Goal: Transaction & Acquisition: Purchase product/service

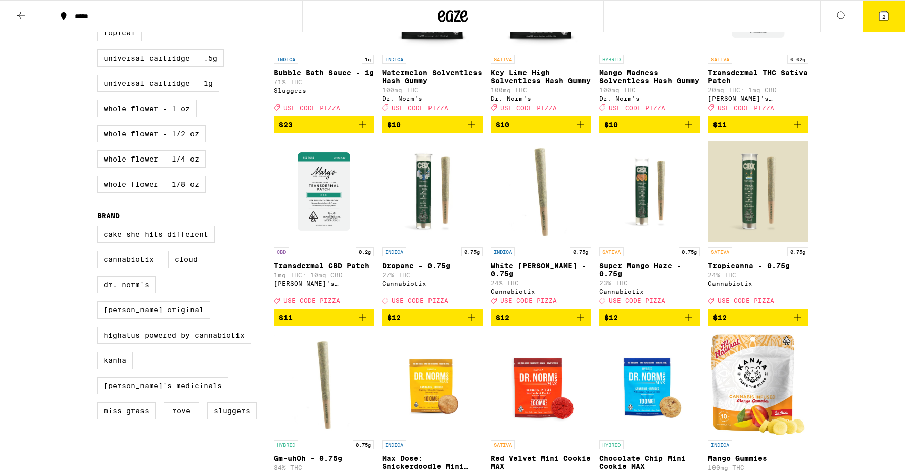
click at [890, 17] on button "2" at bounding box center [883, 16] width 42 height 31
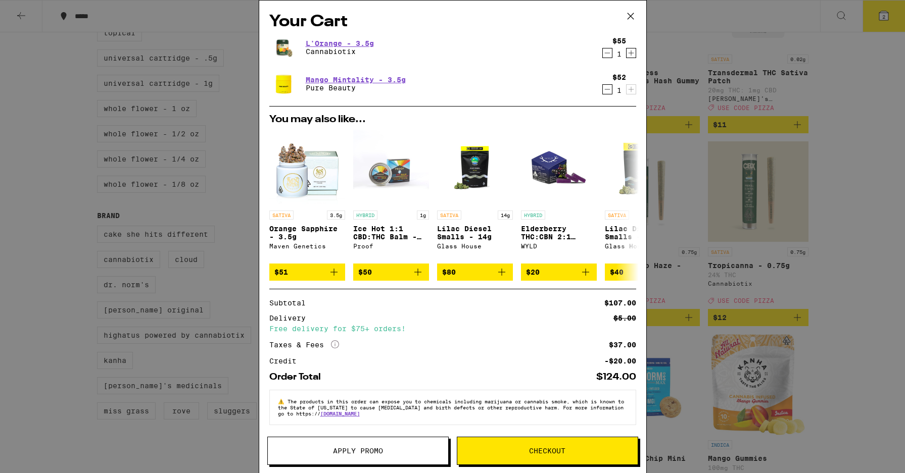
click at [632, 19] on icon at bounding box center [630, 16] width 15 height 15
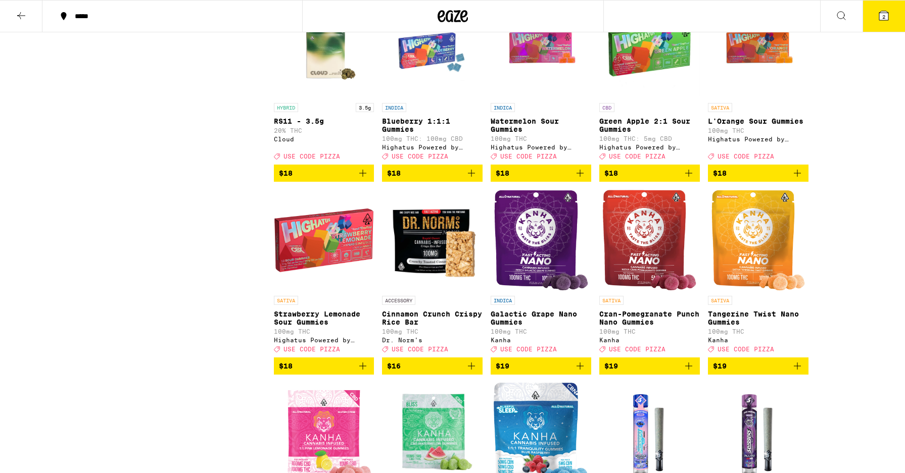
scroll to position [1465, 0]
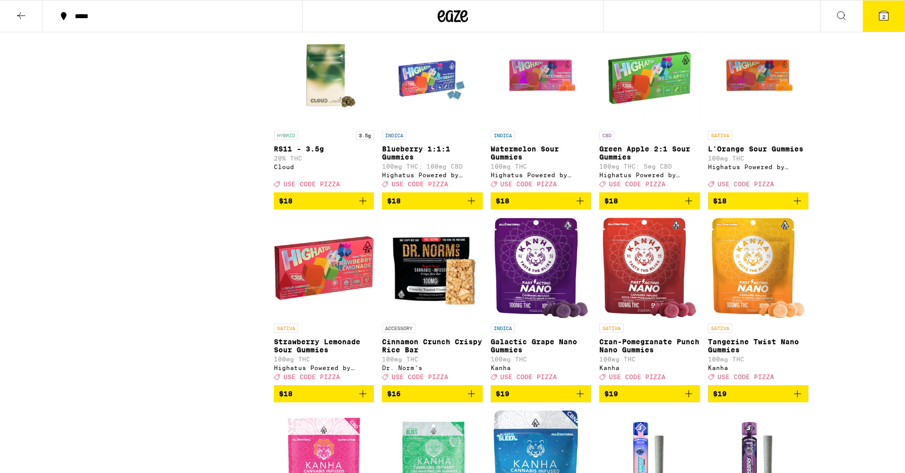
click at [771, 207] on span "$18" at bounding box center [758, 201] width 90 height 12
click at [883, 17] on span "3" at bounding box center [883, 17] width 3 height 6
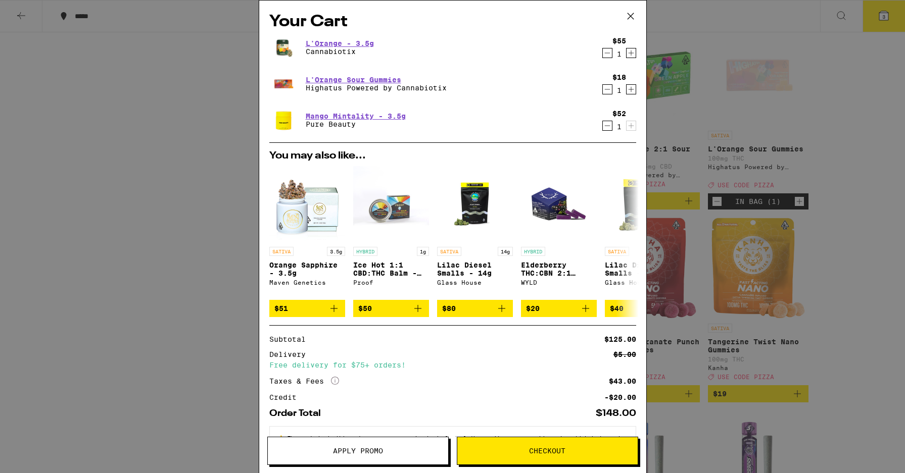
click at [609, 127] on icon "Decrement" at bounding box center [607, 126] width 9 height 12
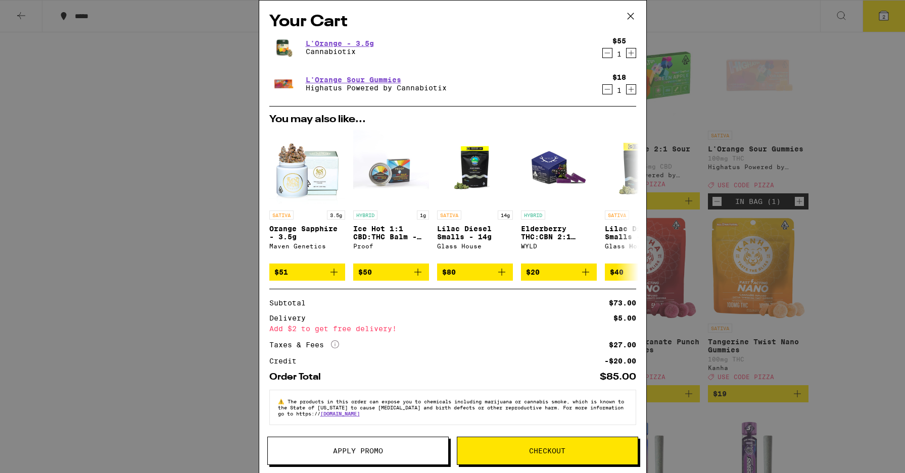
click at [631, 53] on icon "Increment" at bounding box center [630, 53] width 9 height 12
click at [607, 91] on icon "Decrement" at bounding box center [607, 89] width 9 height 12
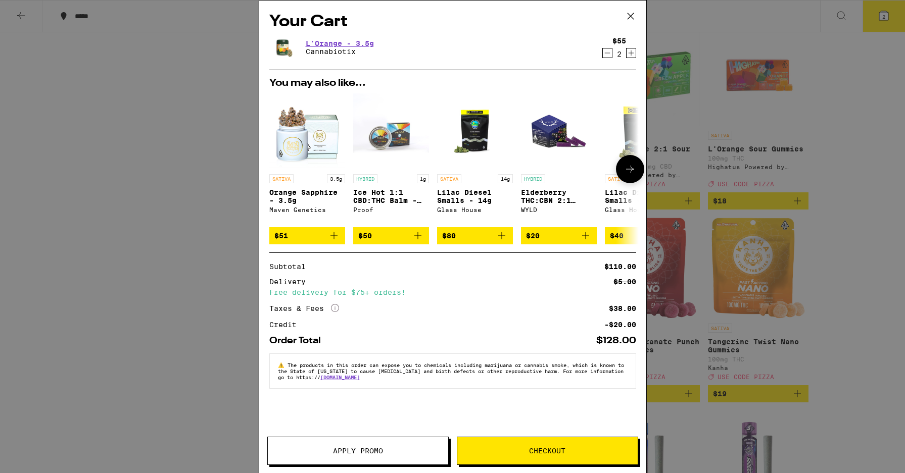
click at [635, 167] on icon at bounding box center [630, 169] width 12 height 12
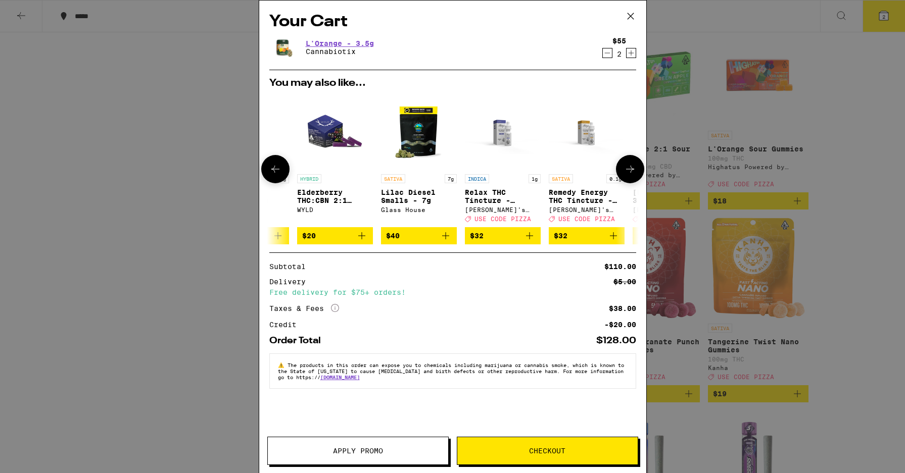
scroll to position [0, 257]
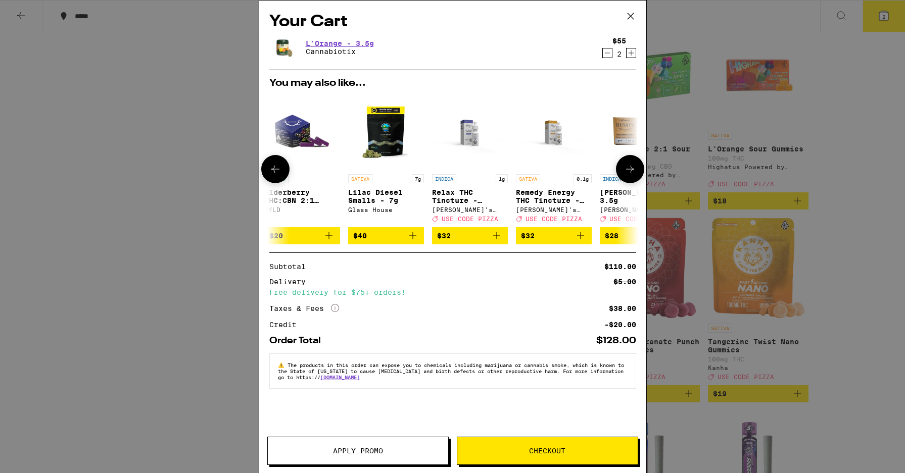
click at [635, 167] on icon at bounding box center [630, 169] width 12 height 12
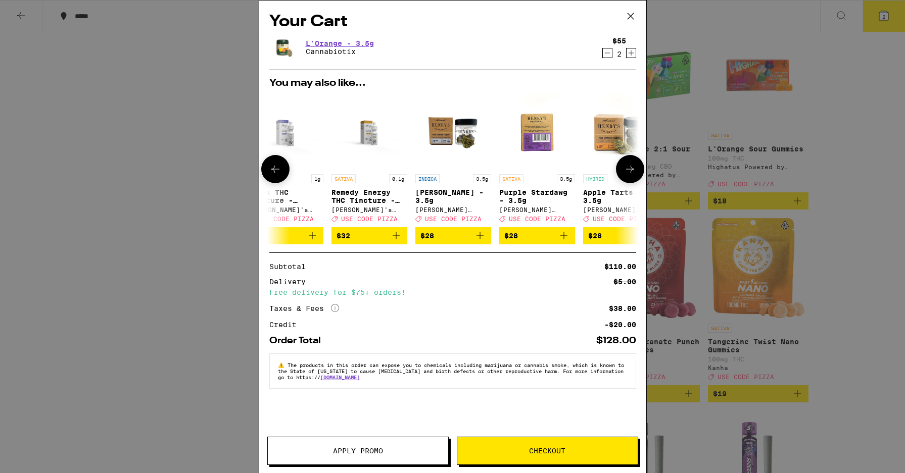
scroll to position [0, 472]
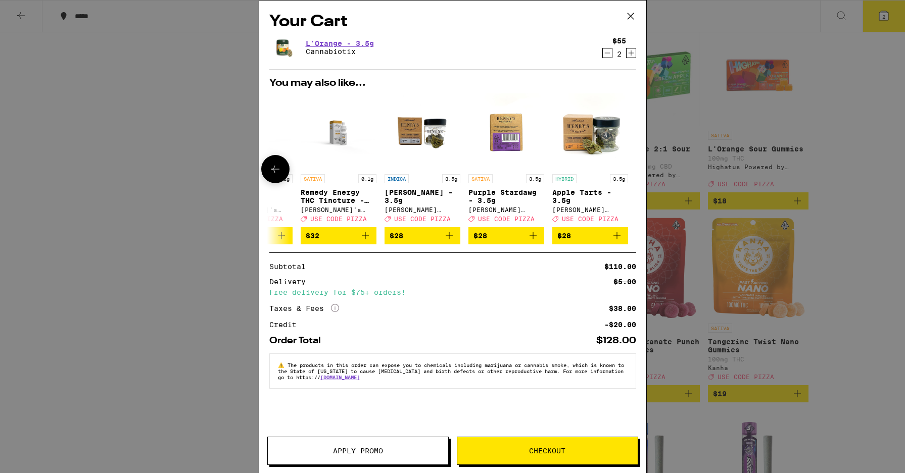
click at [635, 167] on div at bounding box center [630, 169] width 28 height 28
click at [364, 452] on span "Apply Promo" at bounding box center [358, 451] width 50 height 7
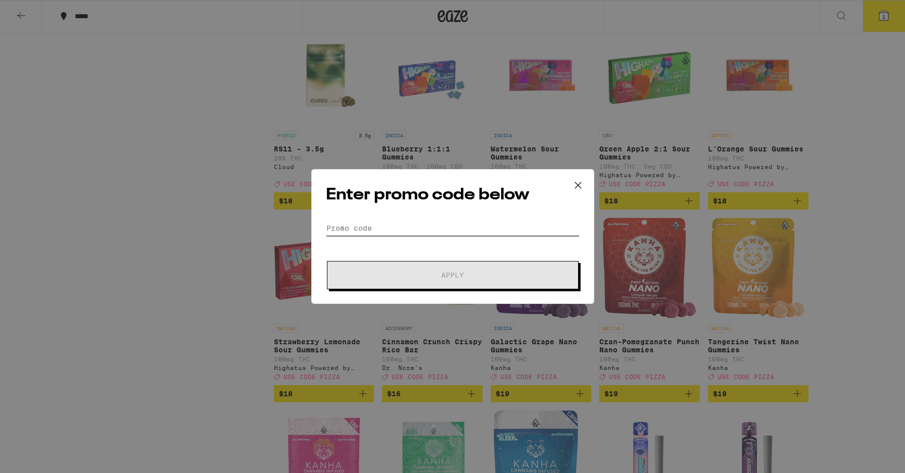
click at [382, 227] on input "Promo Code" at bounding box center [453, 228] width 254 height 15
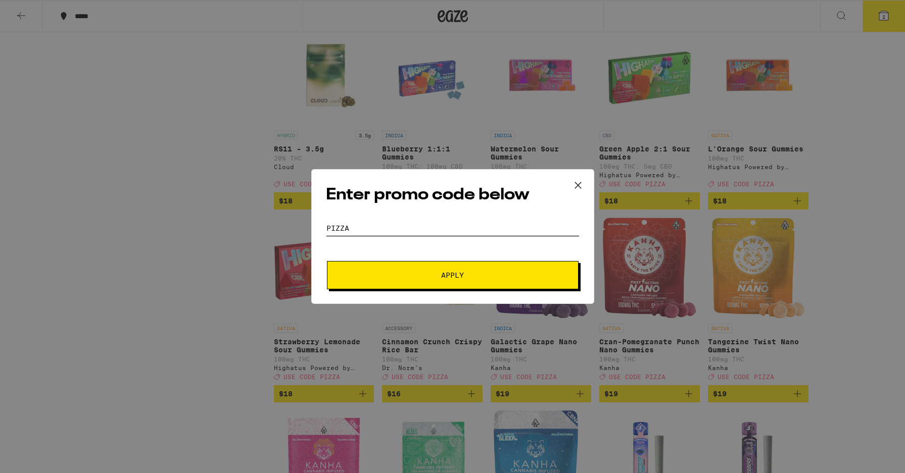
type input "pizza"
click at [452, 275] on button "Apply" at bounding box center [453, 275] width 252 height 28
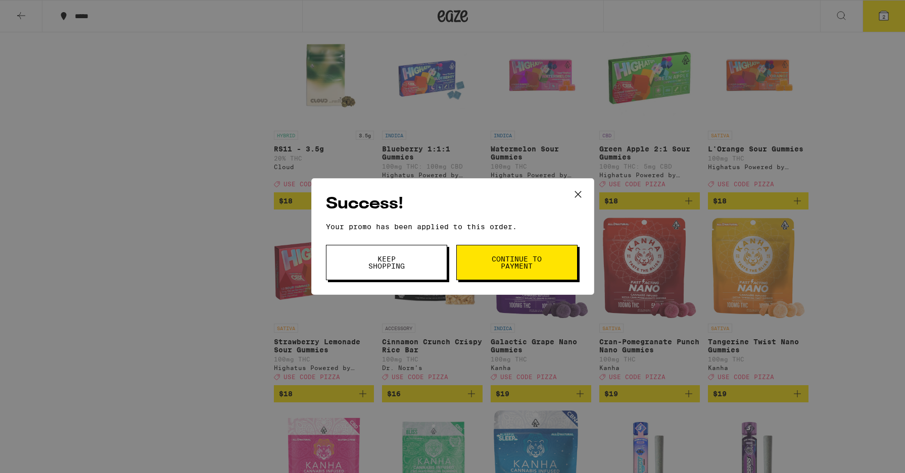
click at [489, 266] on button "Continue to payment" at bounding box center [516, 262] width 121 height 35
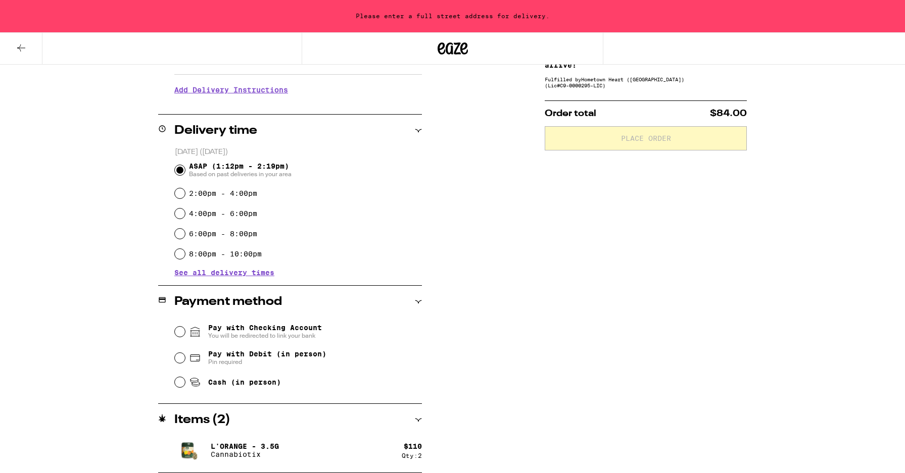
scroll to position [199, 0]
click at [176, 386] on input "Cash (in person)" at bounding box center [180, 382] width 10 height 10
radio input "true"
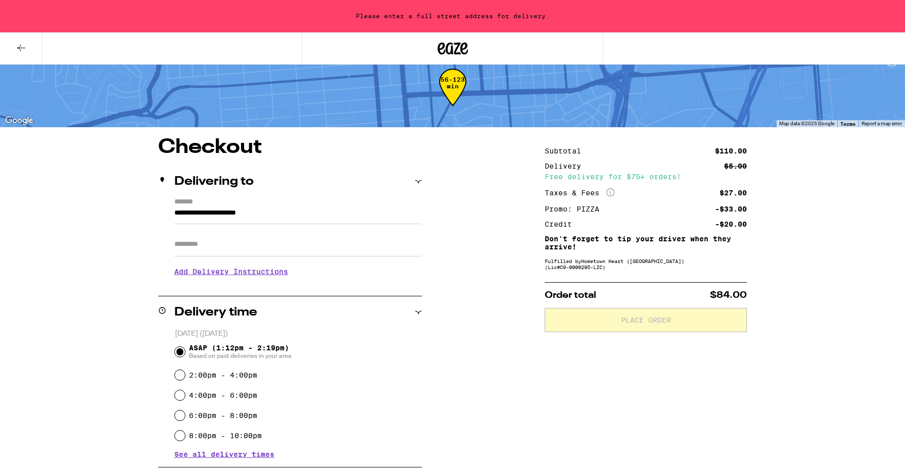
scroll to position [-1, 0]
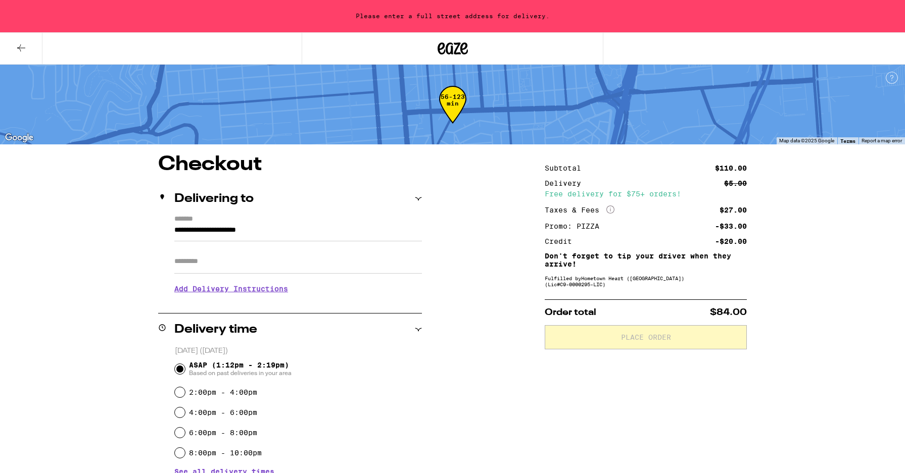
click at [197, 230] on input "**********" at bounding box center [298, 232] width 248 height 17
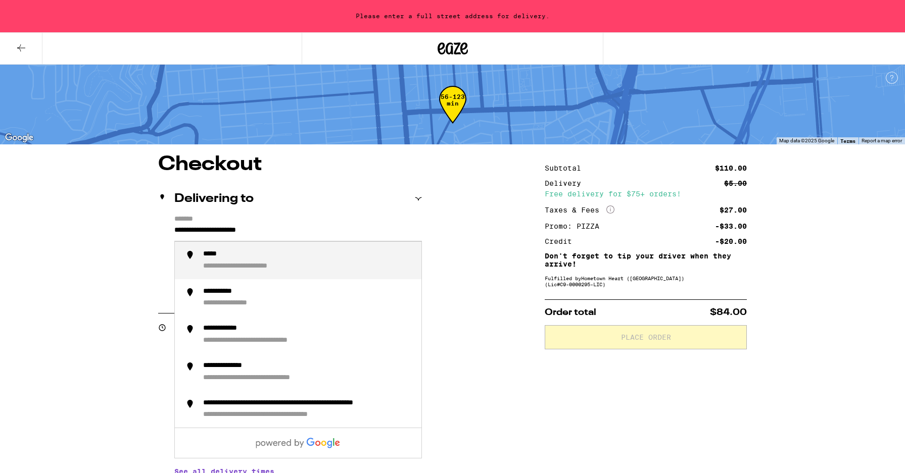
click at [175, 234] on input "**********" at bounding box center [298, 232] width 248 height 17
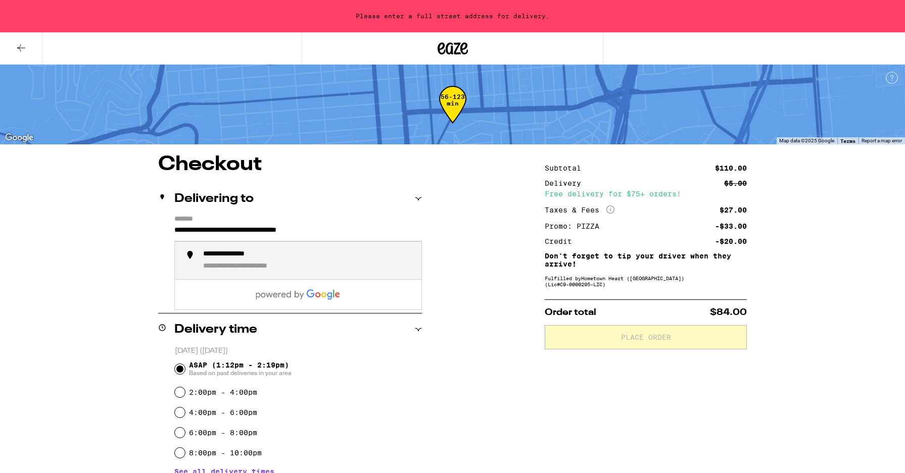
click at [221, 261] on div "**********" at bounding box center [308, 260] width 210 height 21
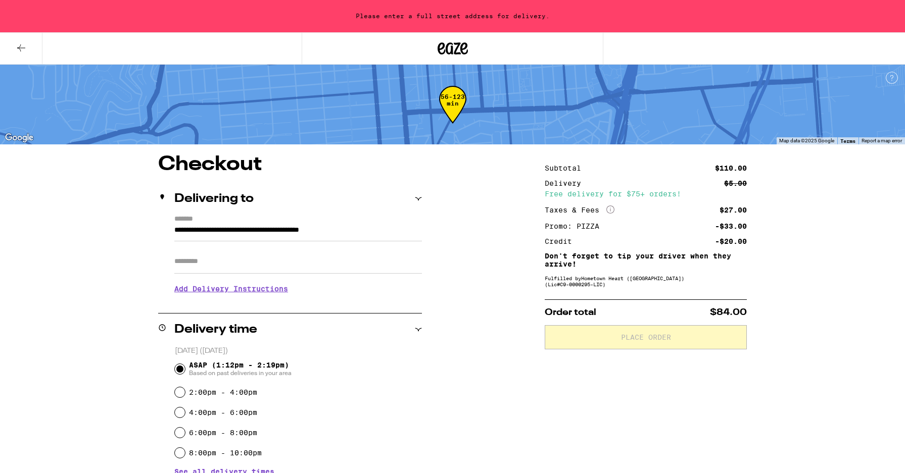
type input "**********"
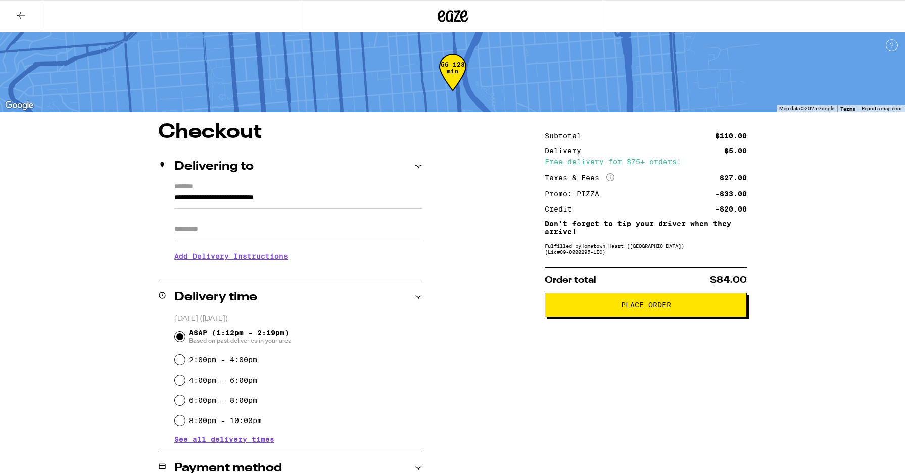
click at [560, 306] on span "Place Order" at bounding box center [645, 305] width 185 height 7
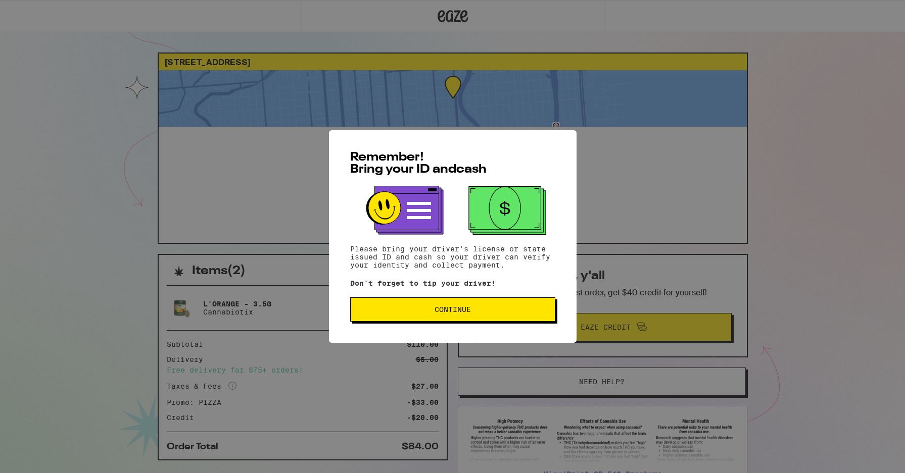
click at [485, 313] on span "Continue" at bounding box center [453, 309] width 188 height 7
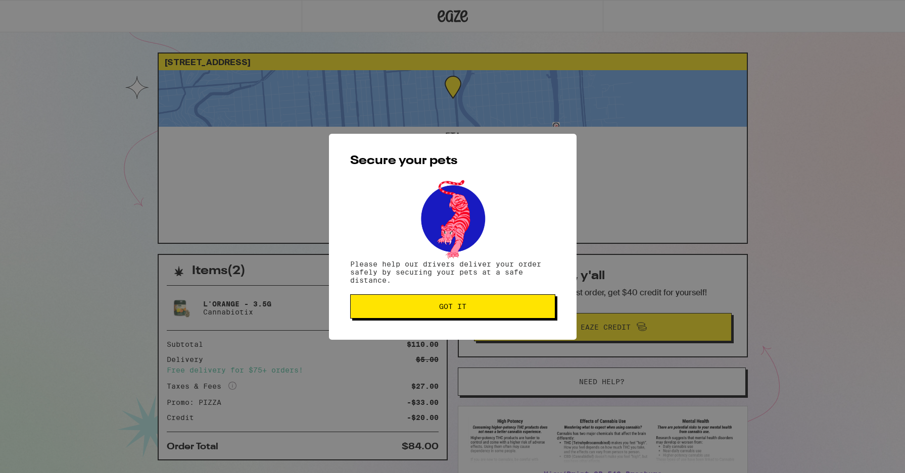
click at [484, 309] on span "Got it" at bounding box center [453, 306] width 188 height 7
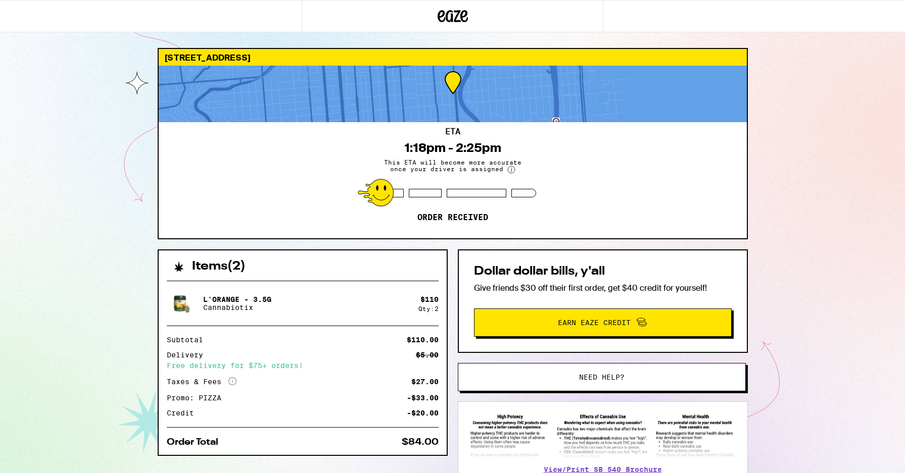
scroll to position [5, 0]
